Goal: Transaction & Acquisition: Purchase product/service

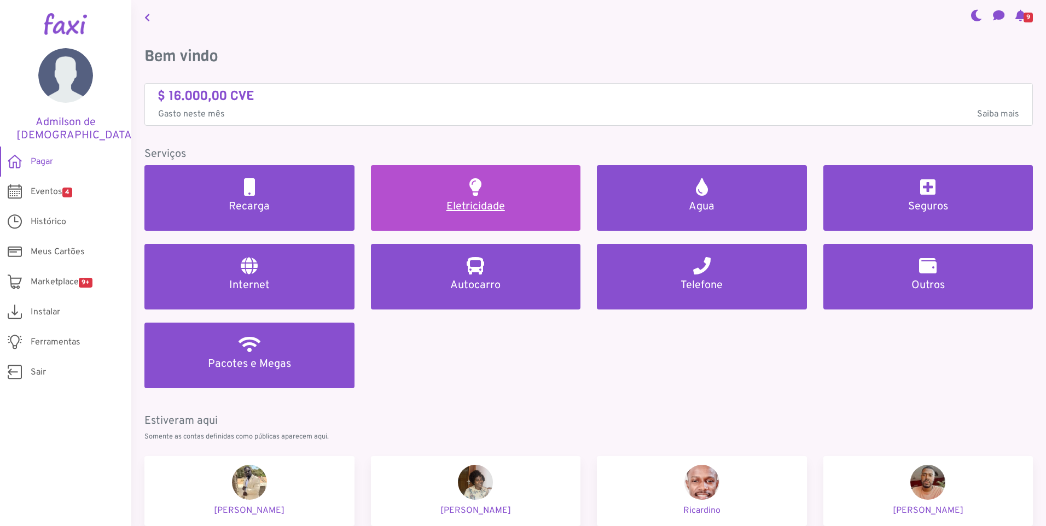
click at [481, 196] on link "Eletricidade" at bounding box center [476, 198] width 210 height 66
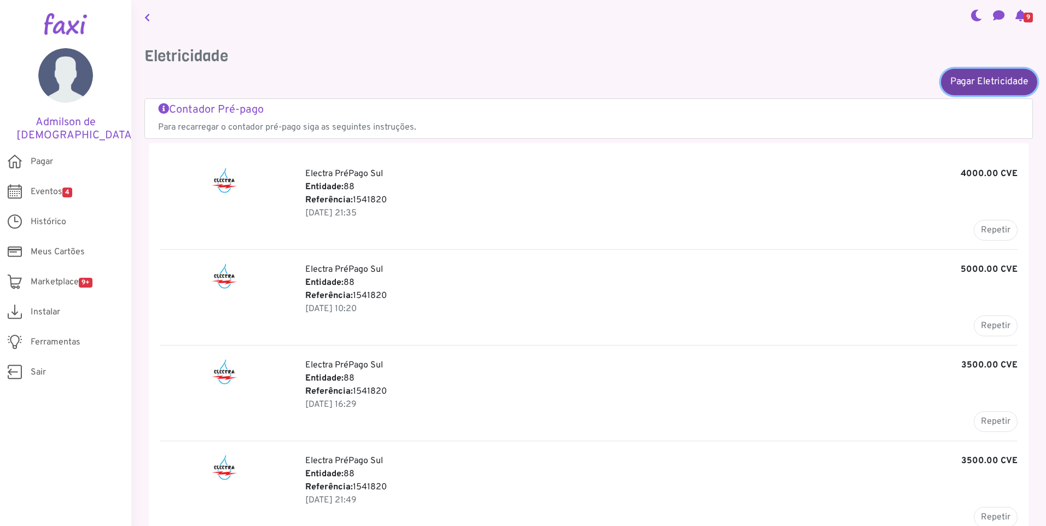
click at [989, 81] on link "Pagar Eletricidade" at bounding box center [989, 81] width 96 height 26
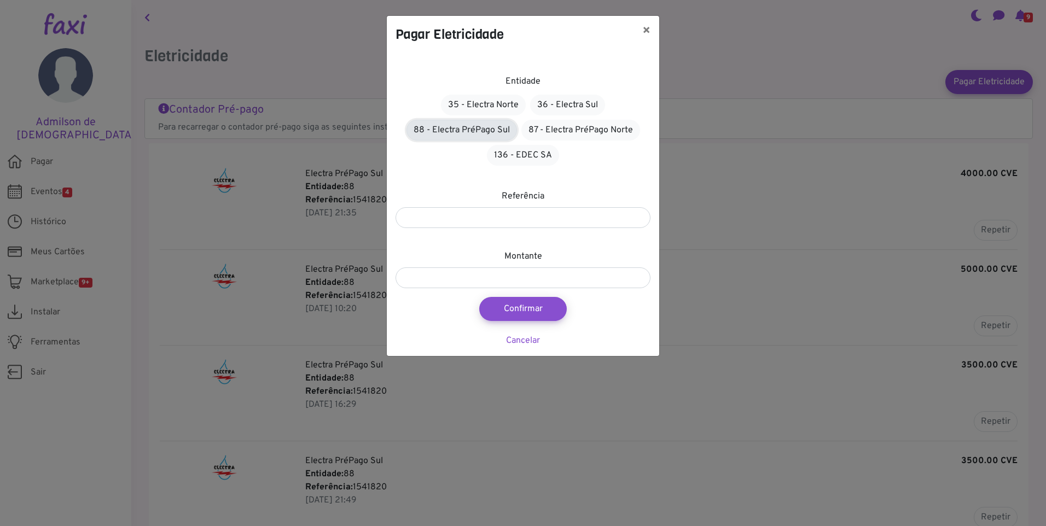
click at [477, 129] on link "88 - Electra PréPago Sul" at bounding box center [461, 130] width 110 height 21
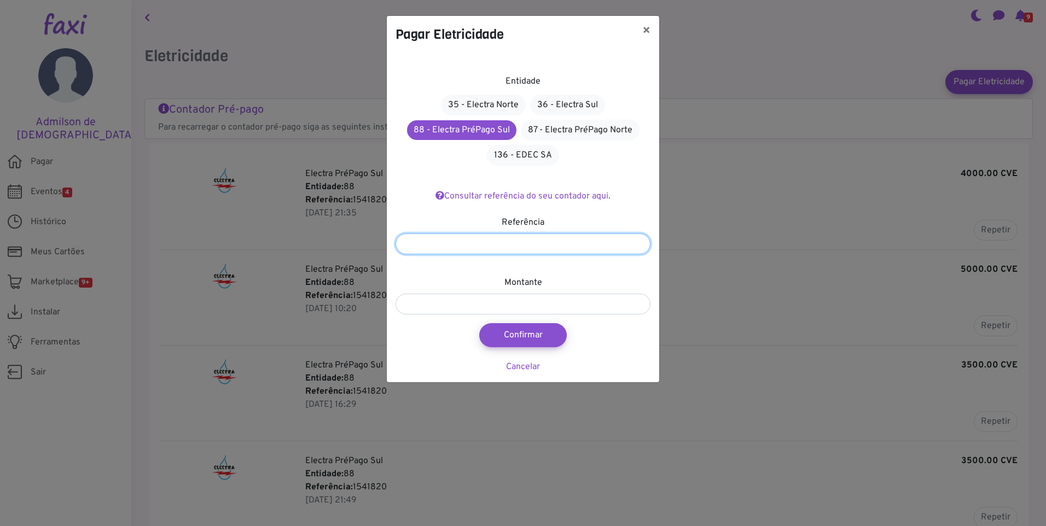
click at [529, 249] on input "number" at bounding box center [522, 244] width 255 height 21
type input "*"
type input "*******"
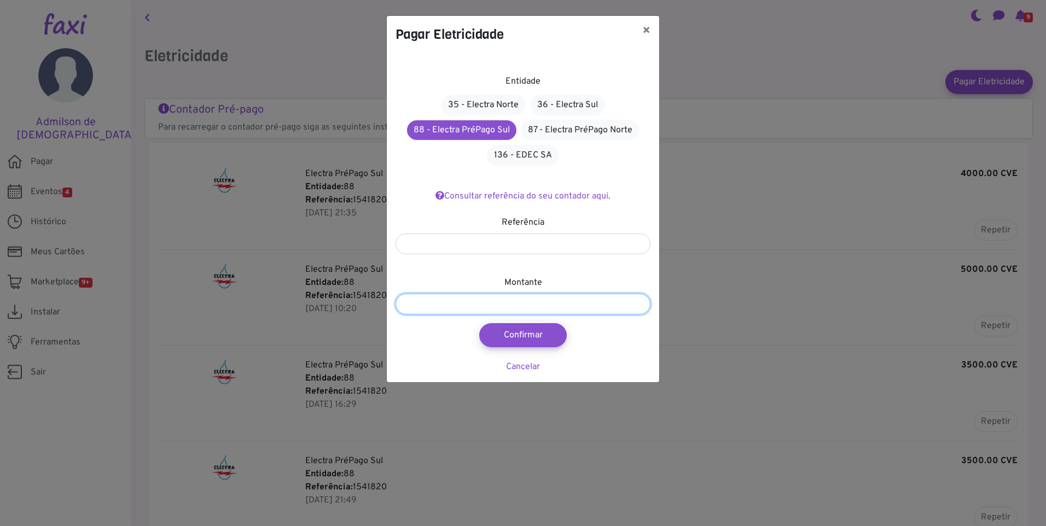
click at [522, 306] on input "number" at bounding box center [522, 304] width 255 height 21
type input "****"
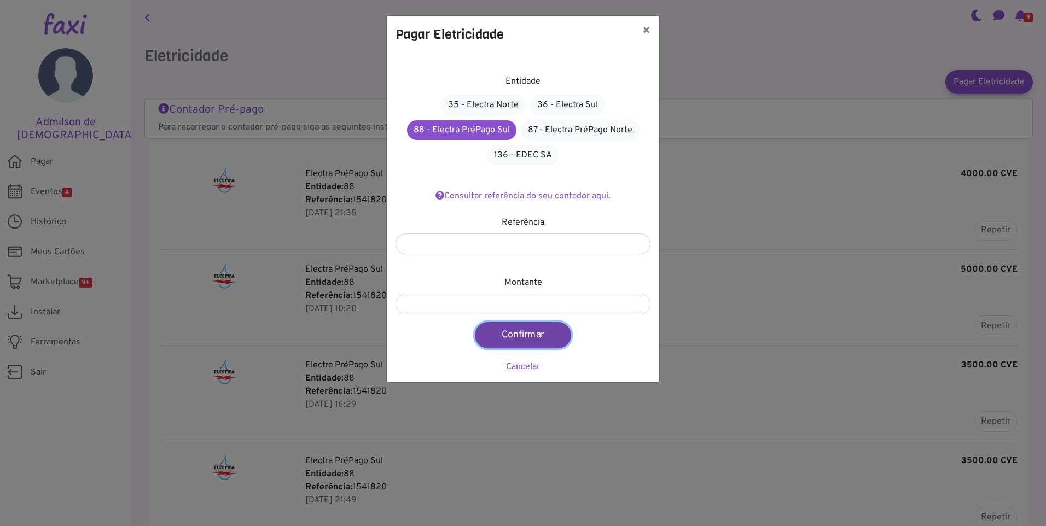
click at [517, 336] on button "Confirmar" at bounding box center [523, 335] width 96 height 26
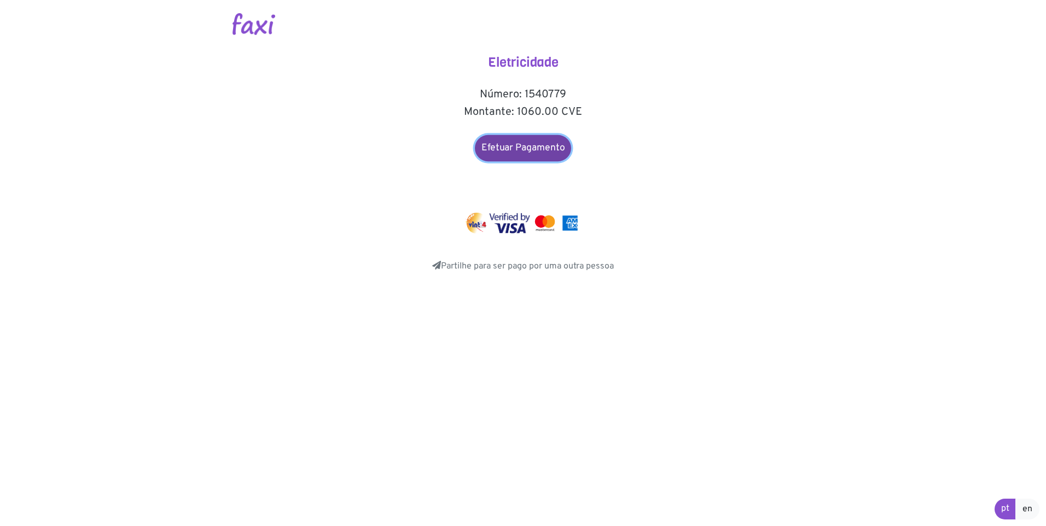
click at [532, 154] on link "Efetuar Pagamento" at bounding box center [523, 148] width 96 height 26
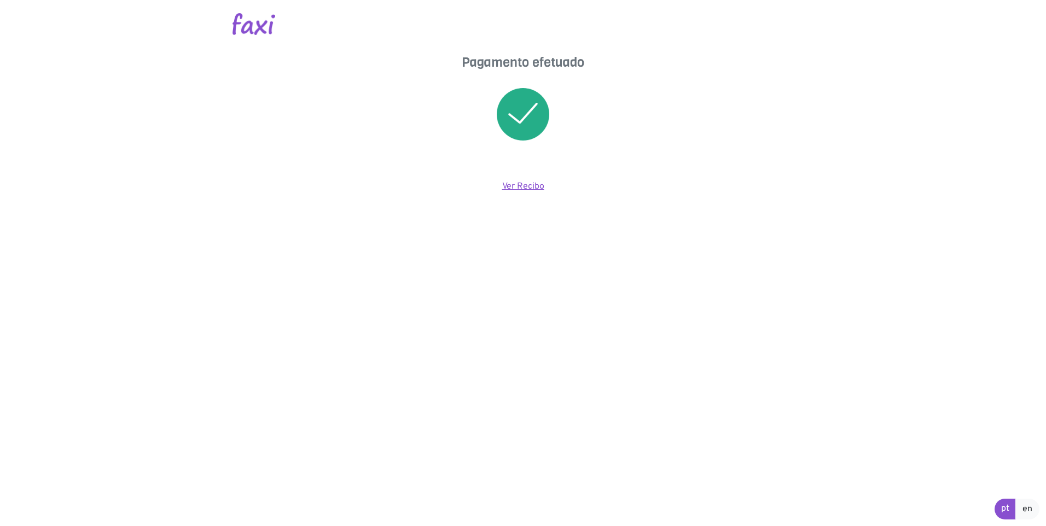
click at [533, 188] on link "Ver Recibo" at bounding box center [523, 186] width 42 height 11
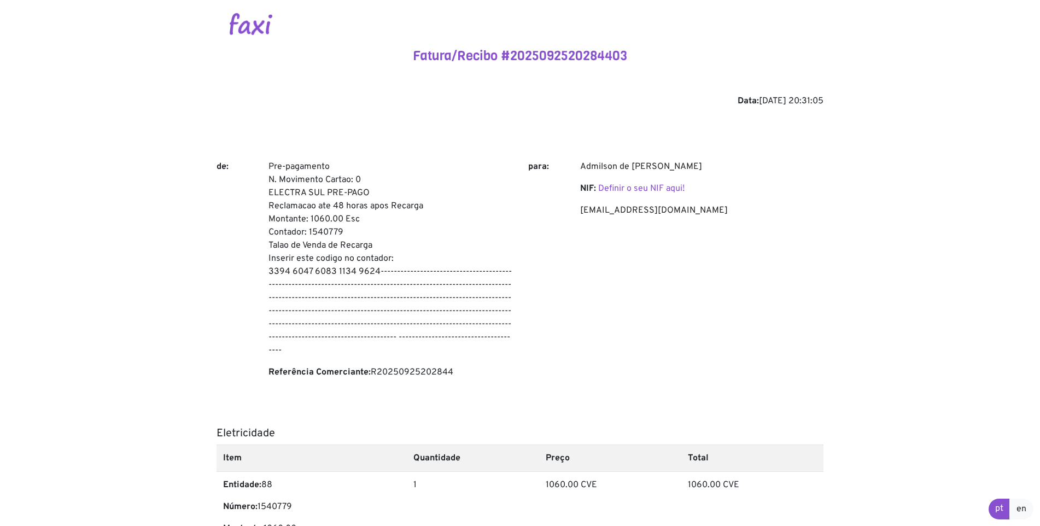
click at [446, 141] on div "Fatura/Recibo #2025092520284403 Data: [DATE] 20:31:05 de: Pre-pagamento N. Movi…" at bounding box center [520, 374] width 607 height 652
